Goal: Obtain resource: Download file/media

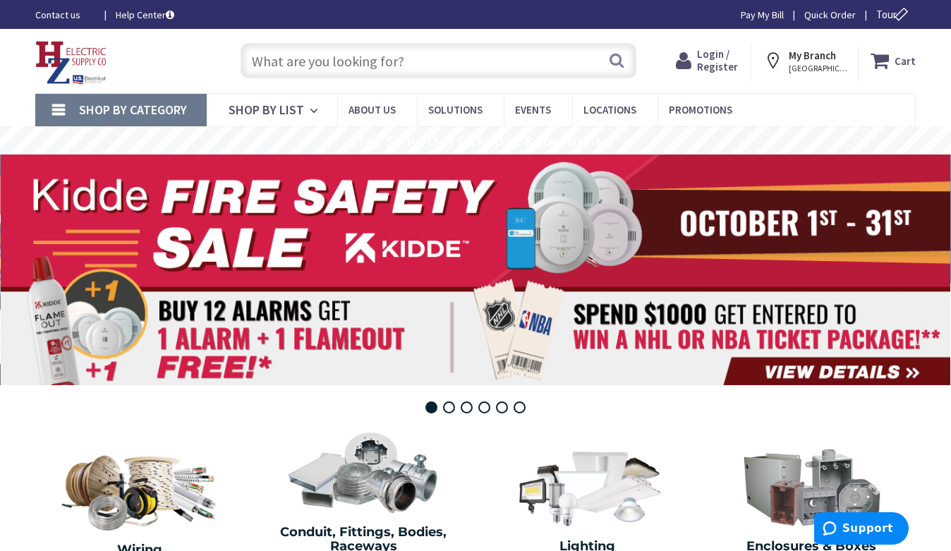
click at [300, 74] on input "text" at bounding box center [439, 60] width 396 height 35
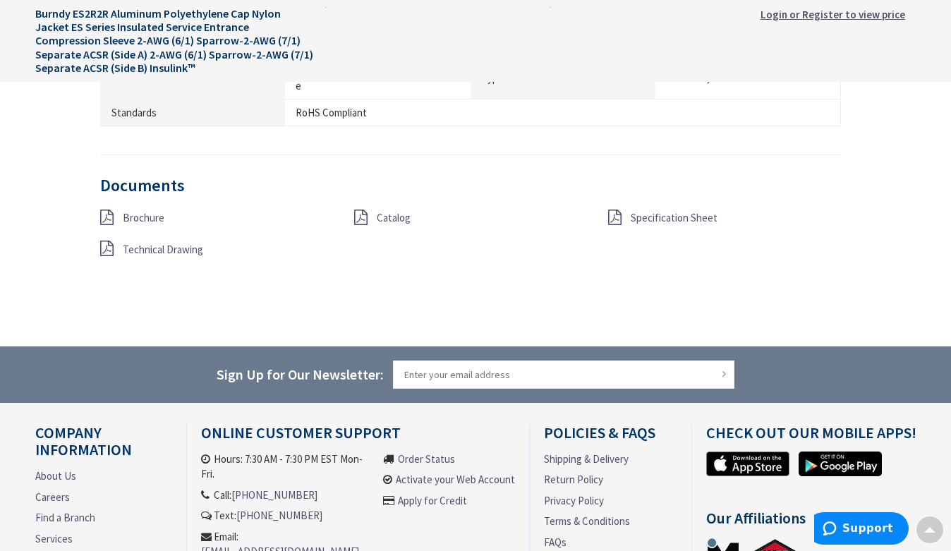
scroll to position [1096, 0]
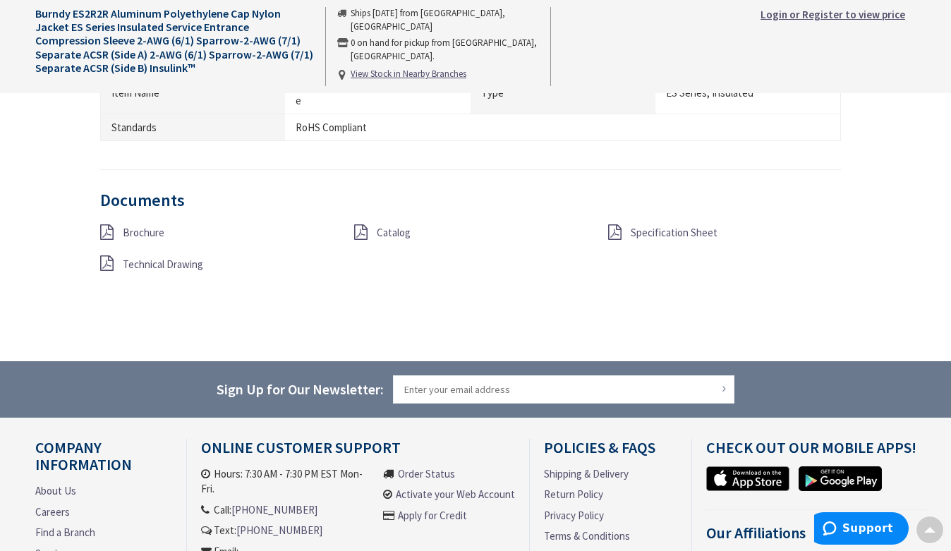
click at [143, 234] on span "Brochure" at bounding box center [144, 232] width 42 height 13
click at [404, 229] on span "Catalog" at bounding box center [394, 232] width 34 height 13
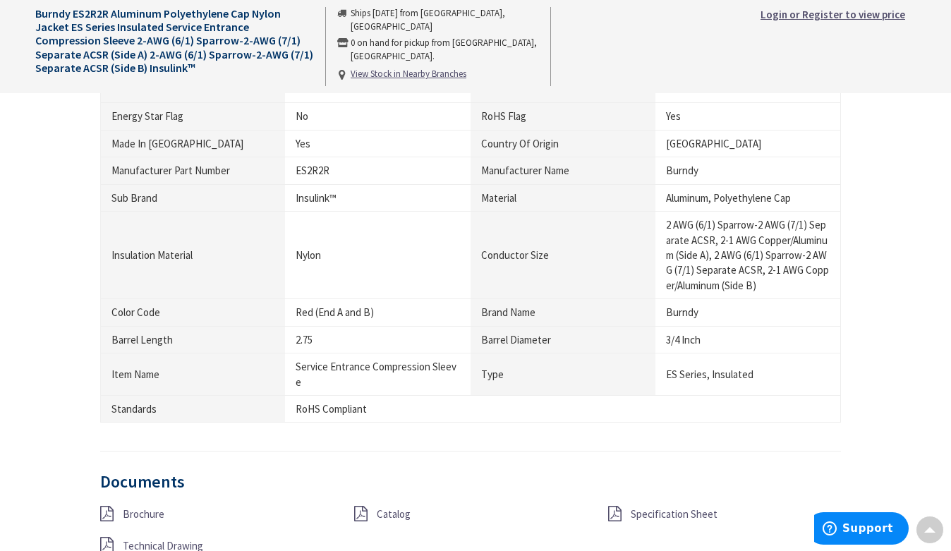
scroll to position [814, 0]
